Goal: Information Seeking & Learning: Learn about a topic

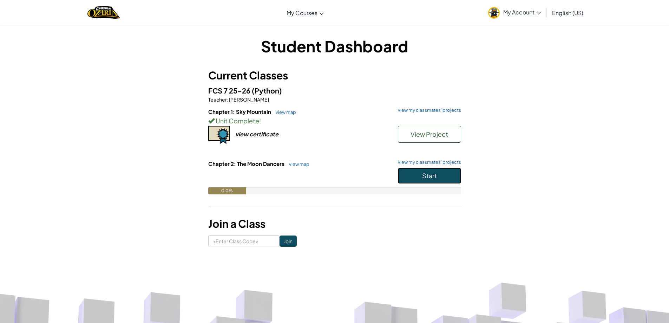
click at [408, 175] on button "Start" at bounding box center [429, 176] width 63 height 16
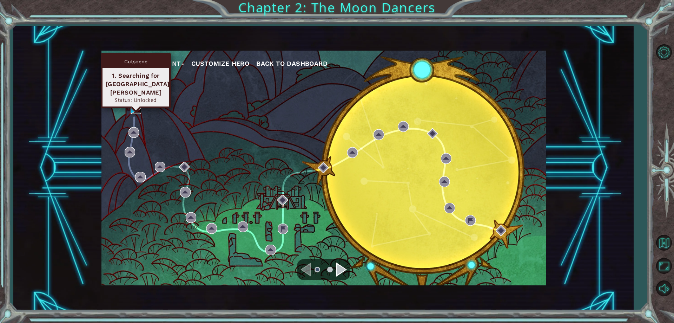
drag, startPoint x: 135, startPoint y: 109, endPoint x: 138, endPoint y: 105, distance: 5.2
click at [135, 109] on img at bounding box center [136, 108] width 11 height 11
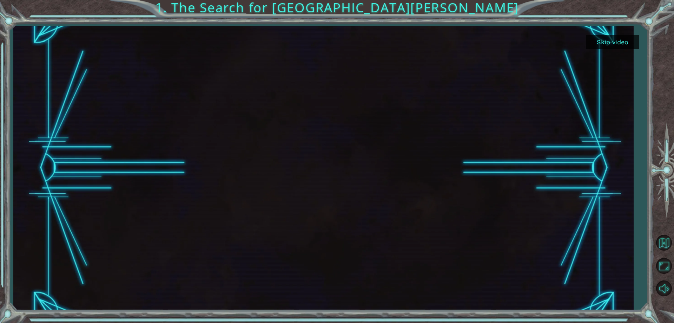
click at [606, 41] on button "Skip video" at bounding box center [613, 42] width 53 height 14
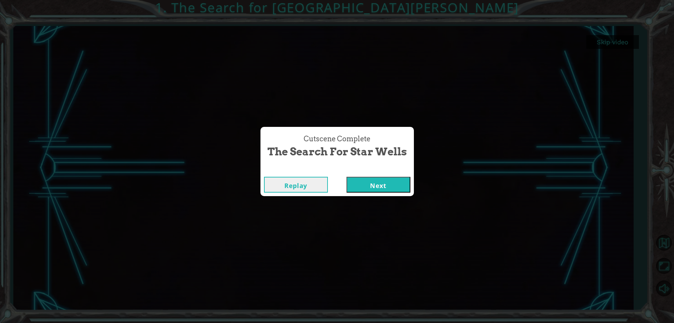
click at [371, 182] on button "Next" at bounding box center [379, 185] width 64 height 16
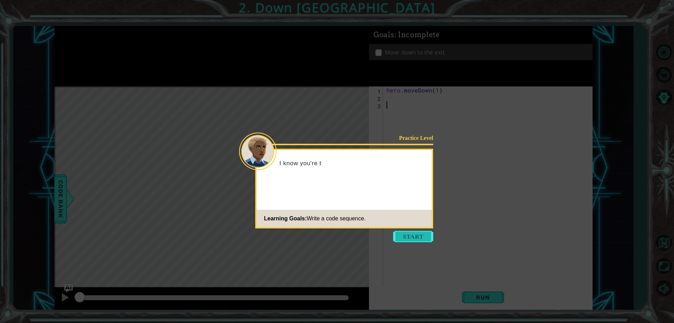
click at [397, 234] on button "Start" at bounding box center [413, 236] width 40 height 11
